Goal: Task Accomplishment & Management: Manage account settings

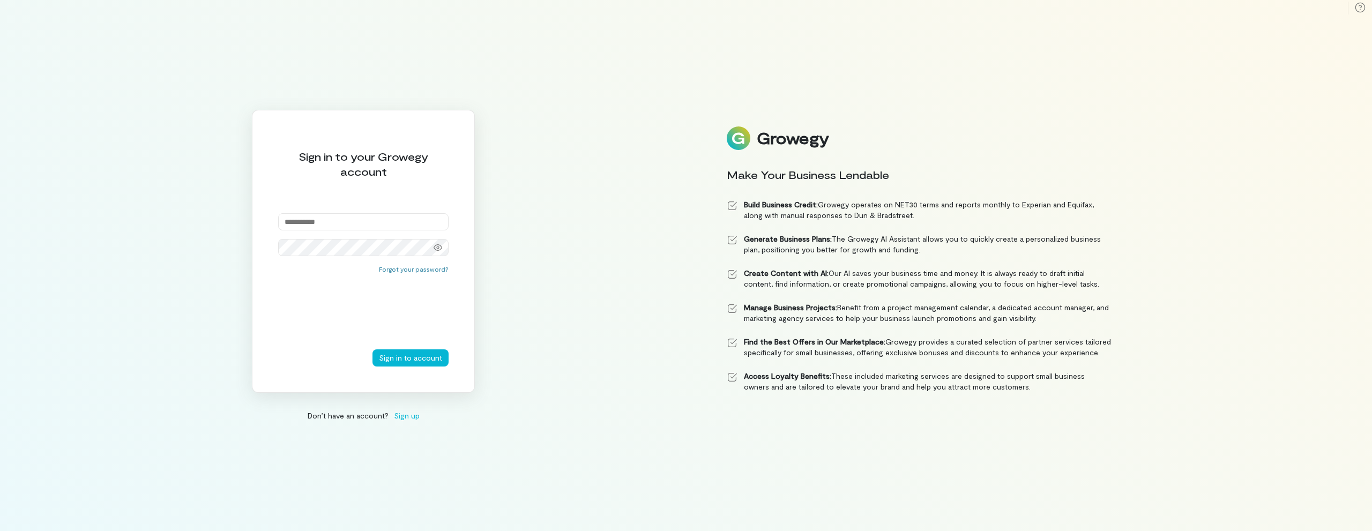
click at [316, 216] on input "email" at bounding box center [363, 221] width 170 height 17
type input "**********"
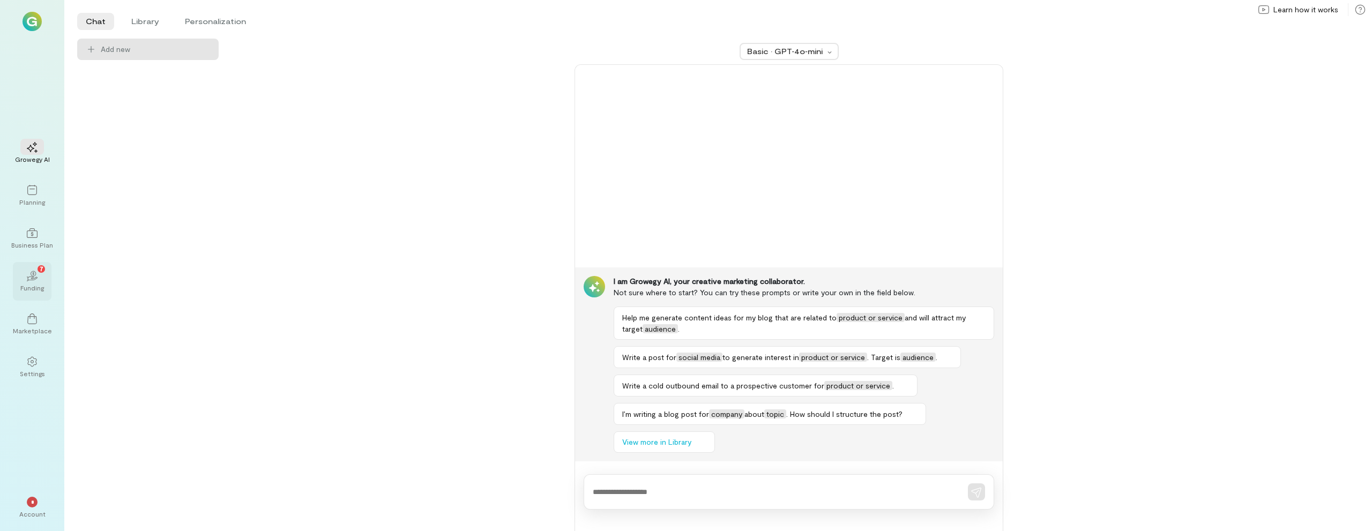
click at [38, 283] on div "02 7" at bounding box center [32, 276] width 24 height 16
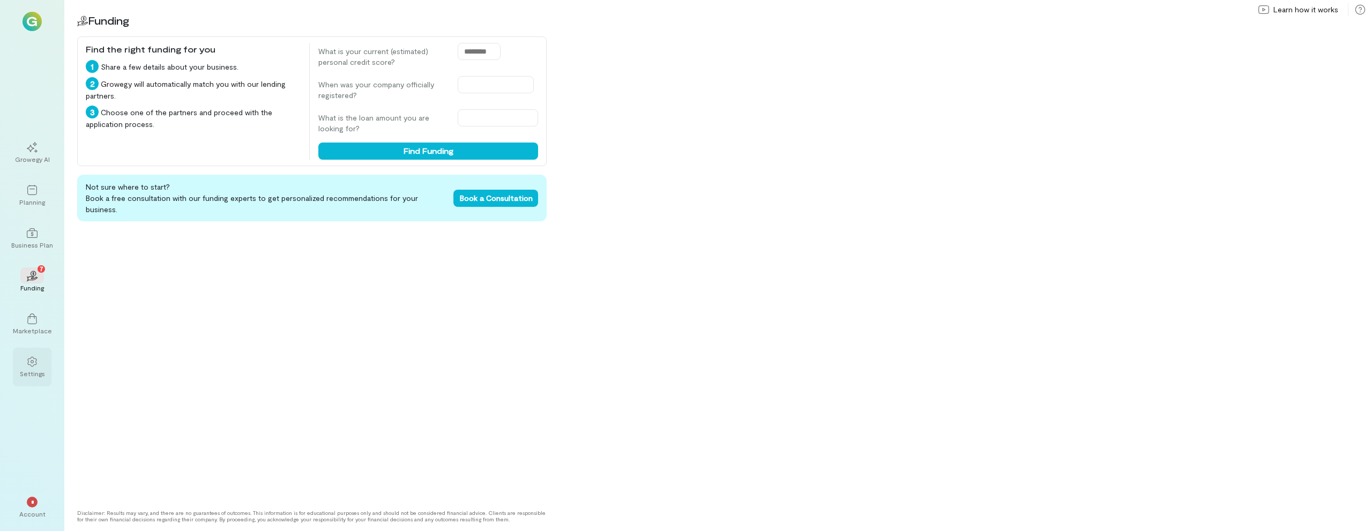
click at [26, 360] on div at bounding box center [32, 361] width 24 height 16
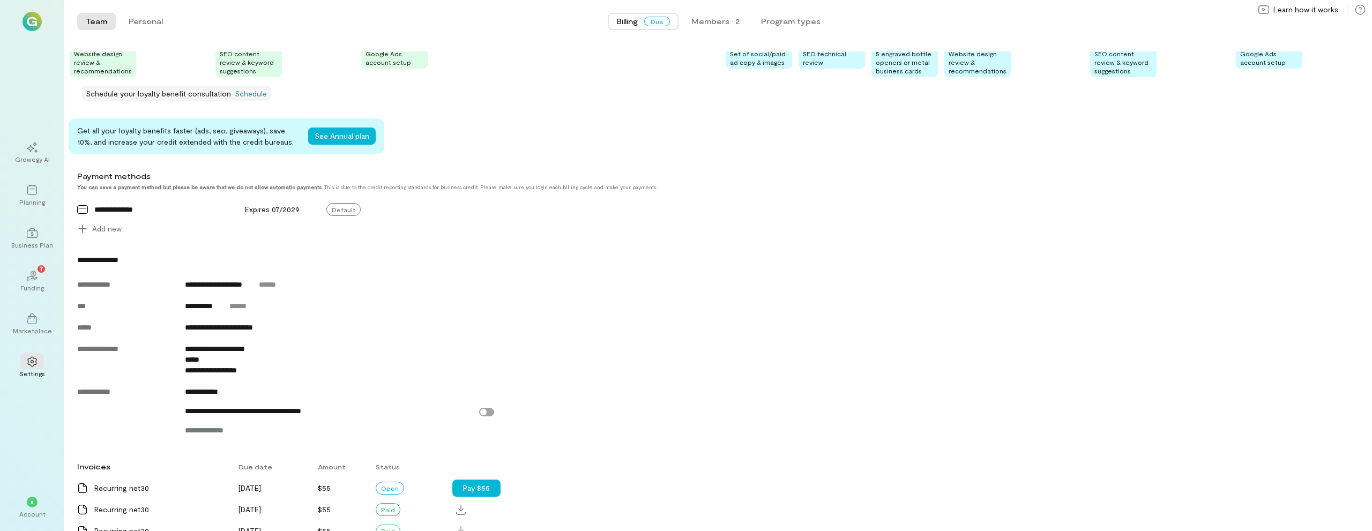
scroll to position [413, 0]
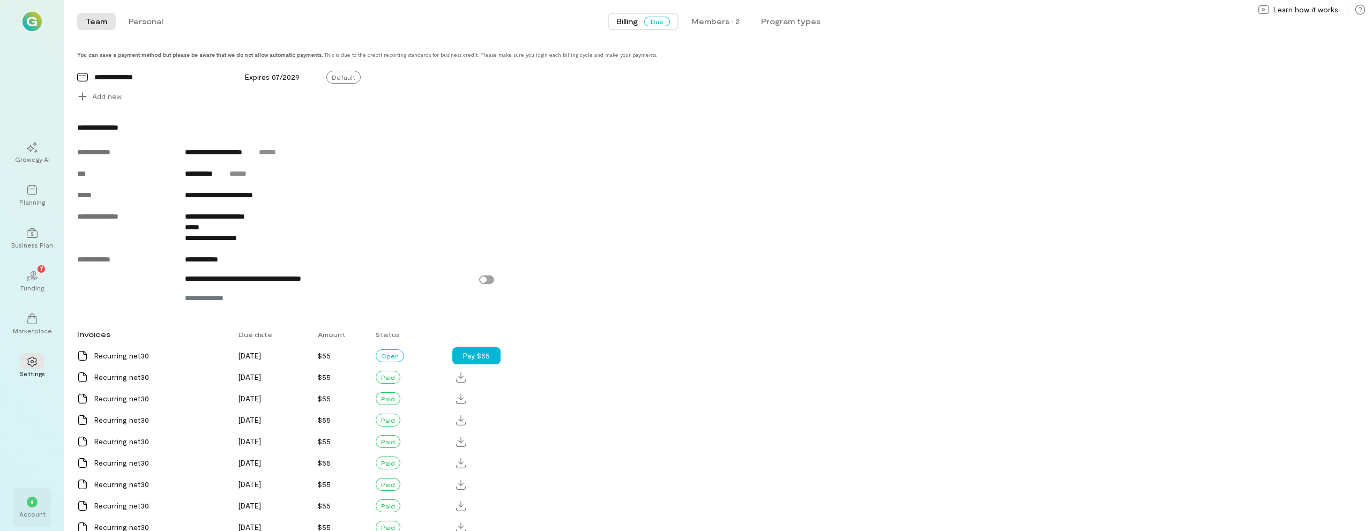
click at [35, 501] on div "*" at bounding box center [32, 502] width 11 height 11
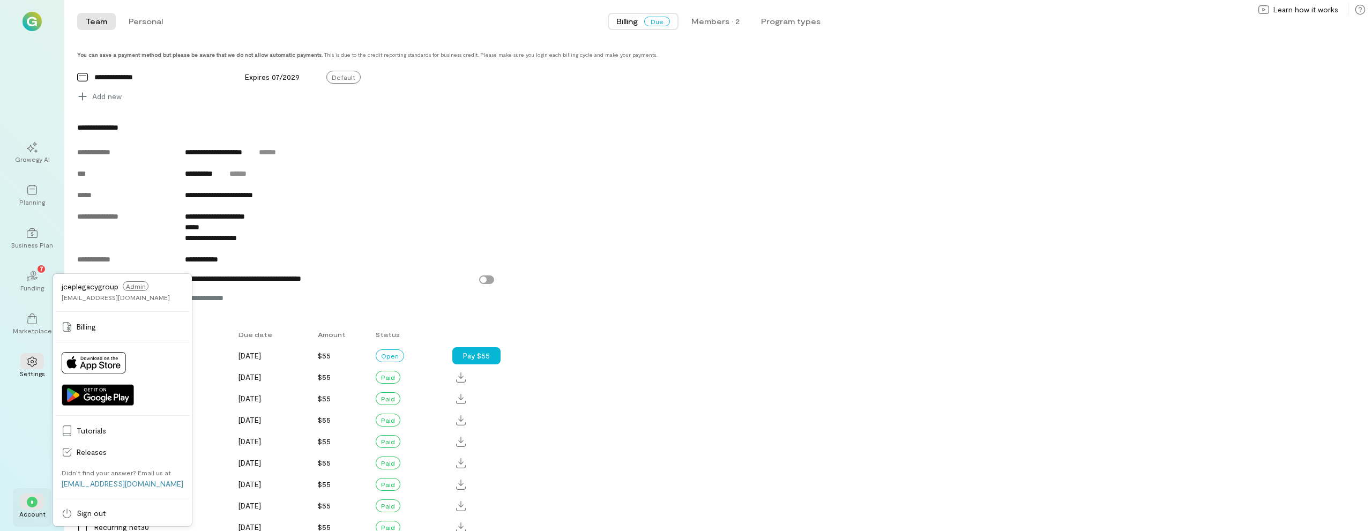
click at [35, 501] on div "*" at bounding box center [32, 502] width 11 height 11
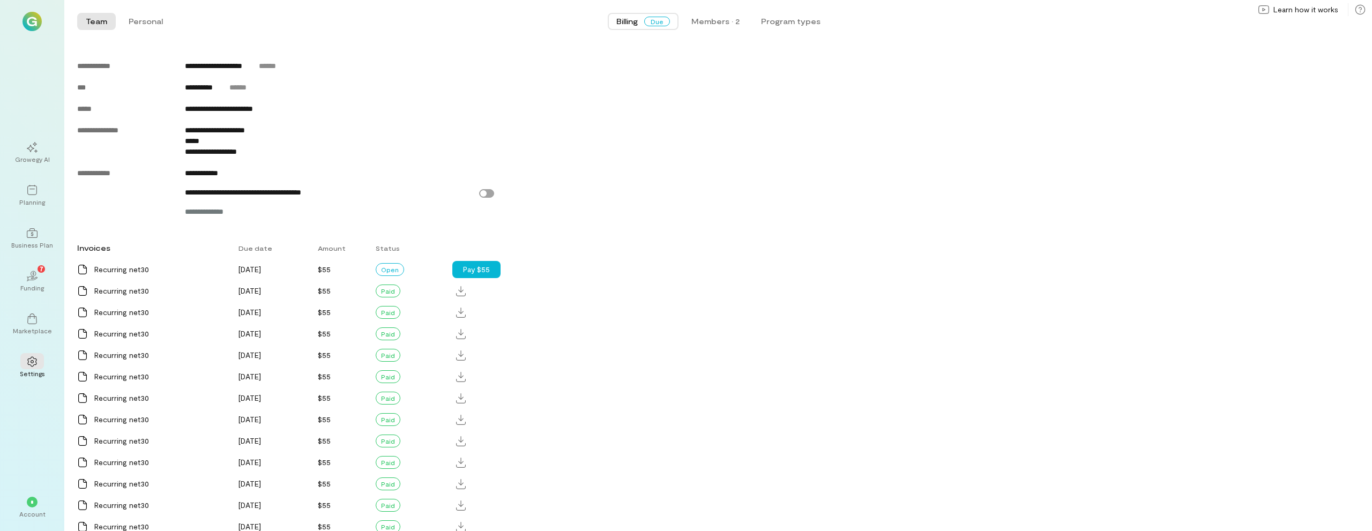
scroll to position [574, 0]
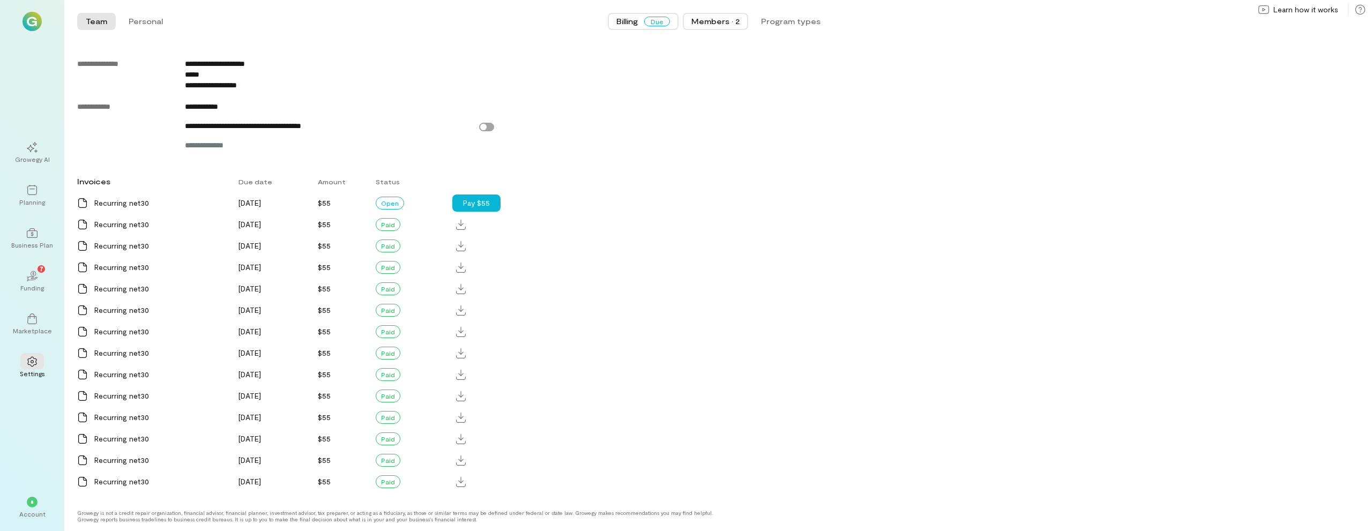
click at [736, 24] on div "Members · 2" at bounding box center [716, 21] width 48 height 11
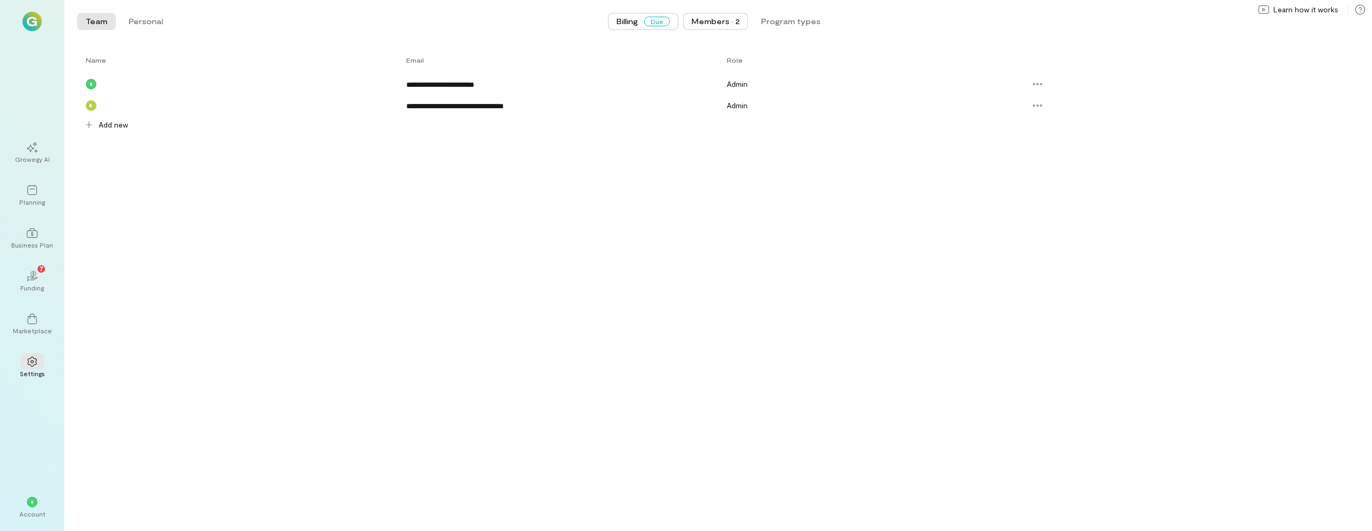
click at [632, 25] on span "Billing" at bounding box center [627, 21] width 21 height 11
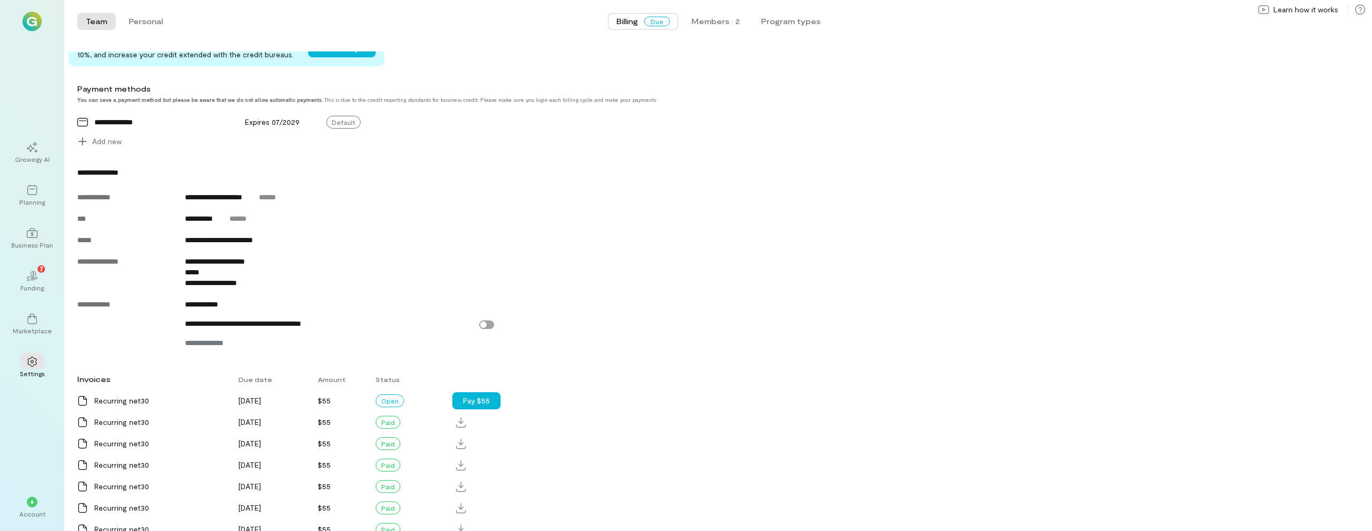
scroll to position [429, 0]
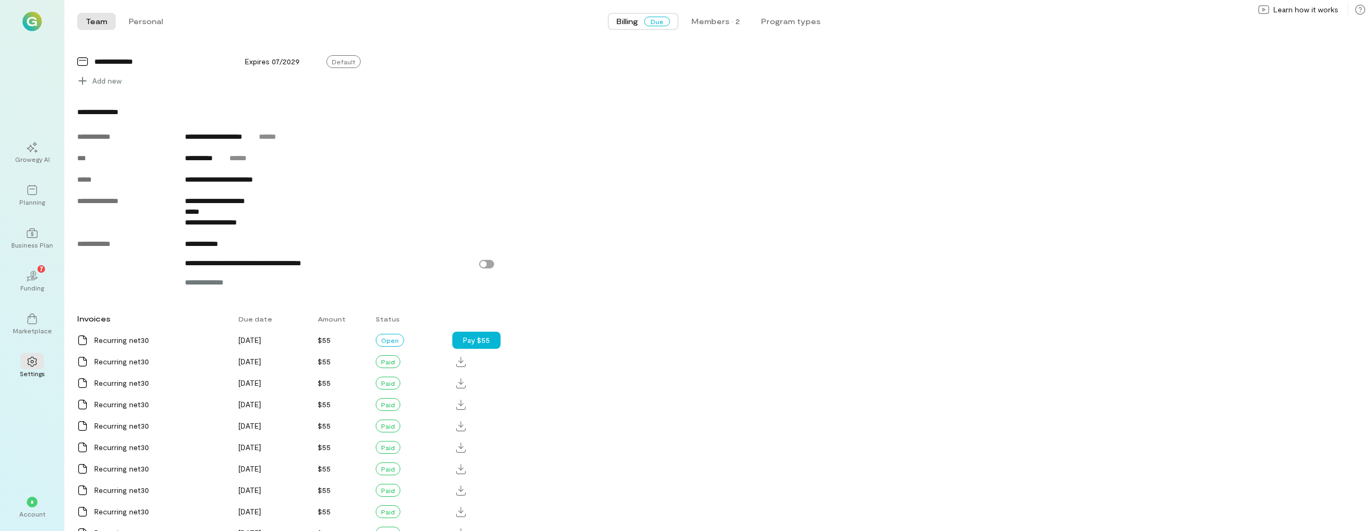
click at [552, 348] on div "Invoices Due date Amount Status Recurring net30 [DATE] $55 Open Pay $55 Recurri…" at bounding box center [659, 469] width 1165 height 322
click at [489, 349] on button "Pay $55" at bounding box center [476, 340] width 48 height 17
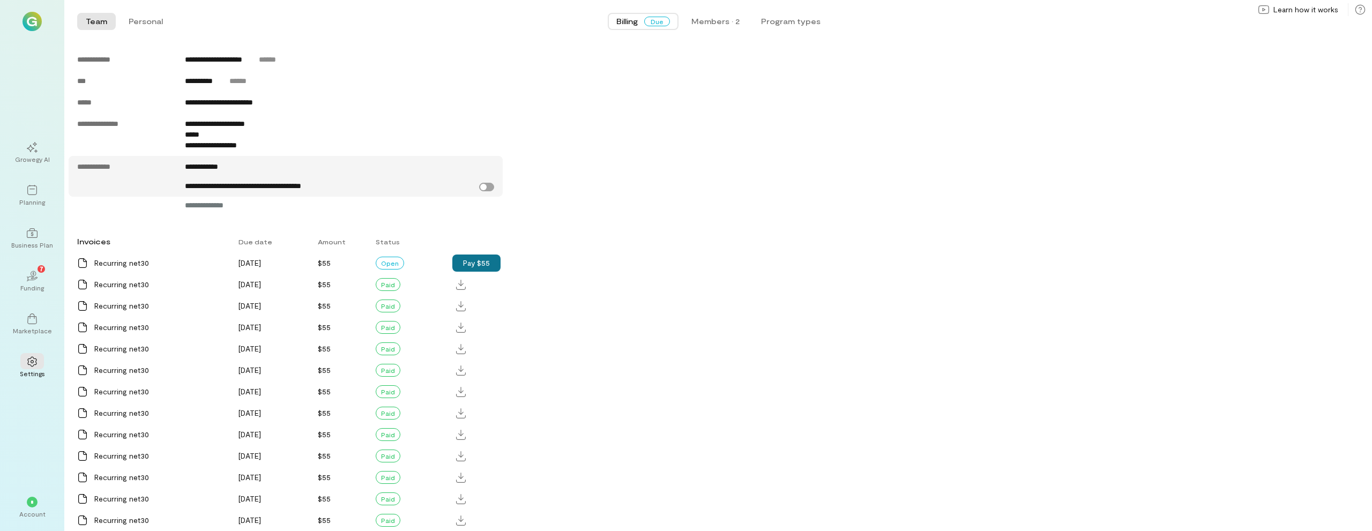
scroll to position [574, 0]
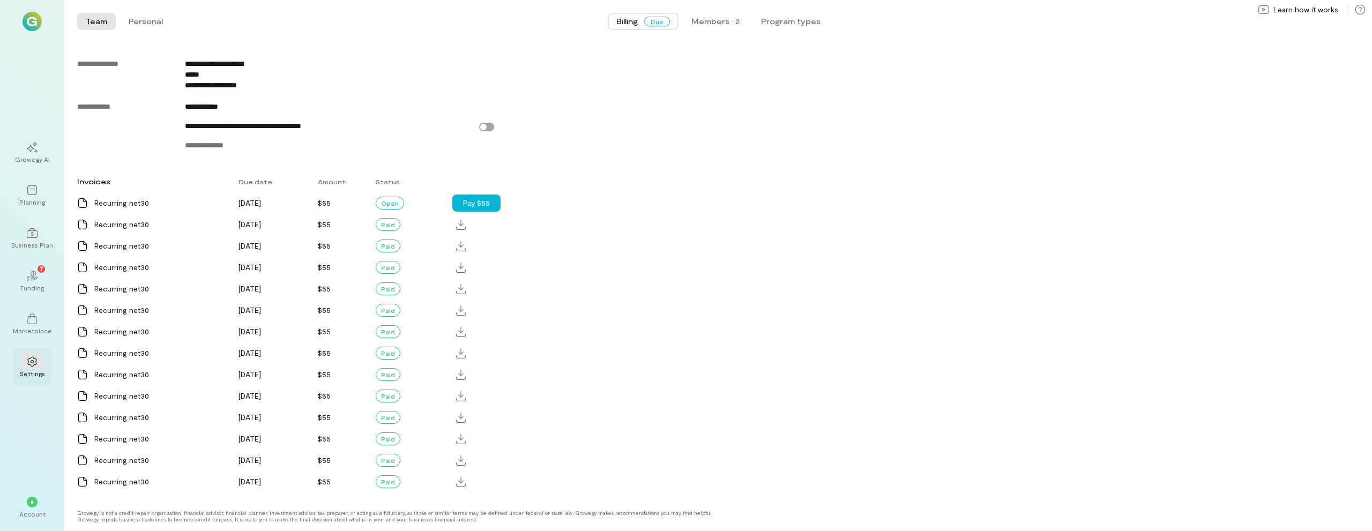
click at [22, 375] on div "Settings" at bounding box center [32, 373] width 25 height 9
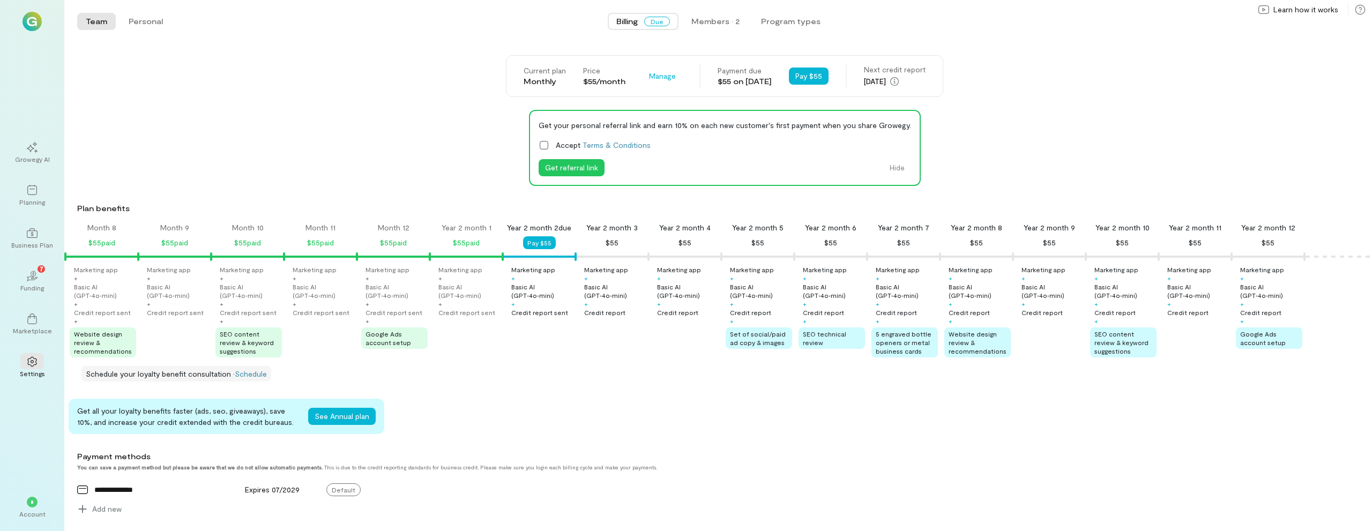
scroll to position [0, 0]
click at [649, 77] on span "Manage" at bounding box center [662, 76] width 27 height 11
click at [667, 120] on span "Cancel plan" at bounding box center [694, 121] width 55 height 11
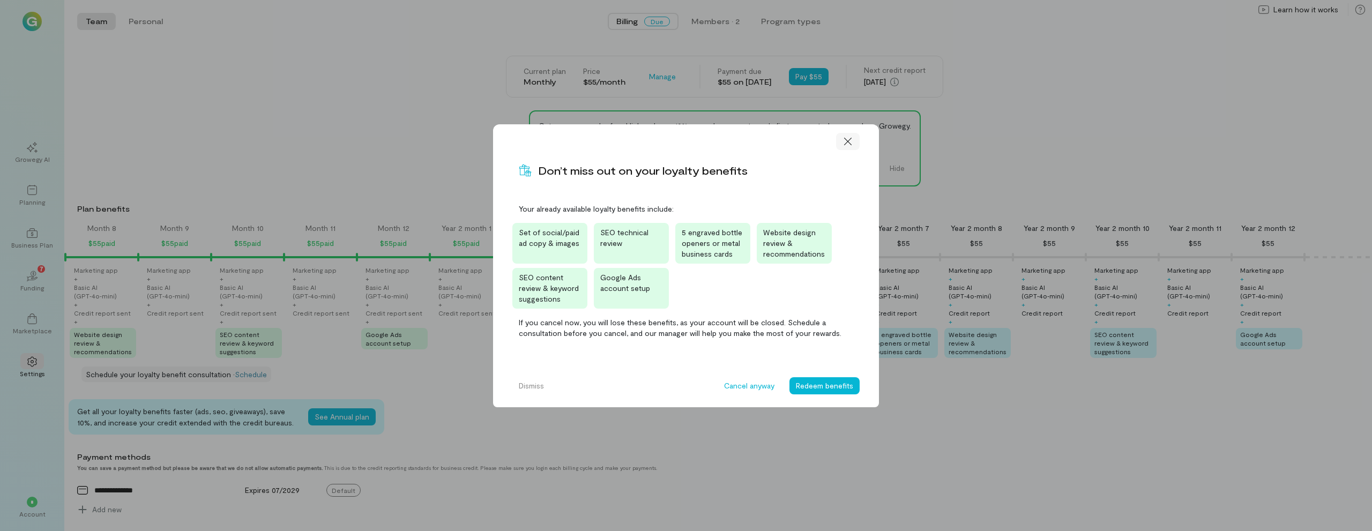
click at [853, 139] on icon at bounding box center [848, 141] width 11 height 11
